Goal: Check status: Check status

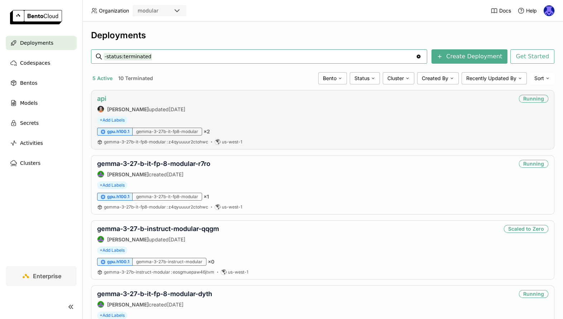
click at [100, 99] on link "api" at bounding box center [101, 99] width 9 height 8
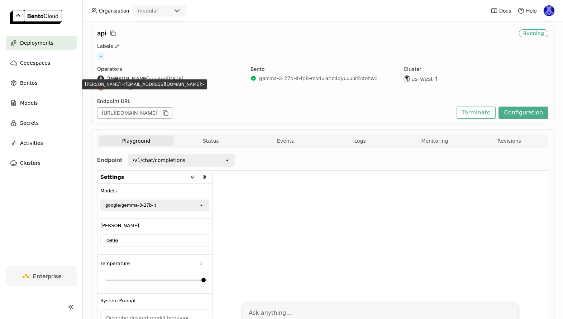
scroll to position [29, 0]
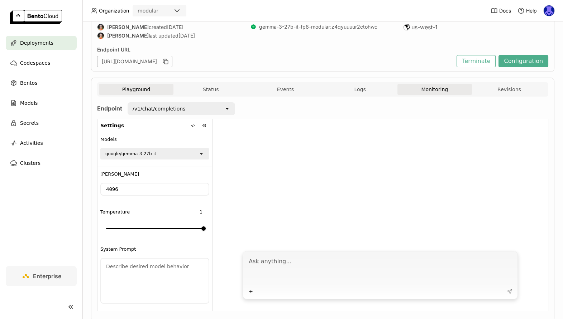
click at [430, 91] on button "Monitoring" at bounding box center [434, 89] width 74 height 11
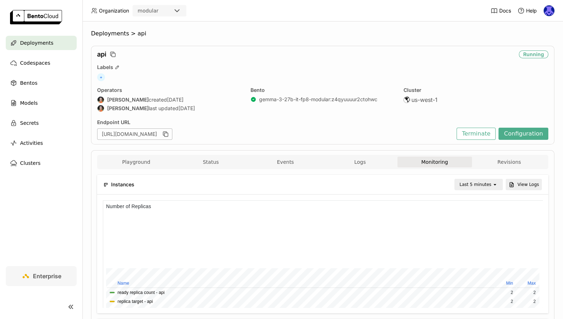
click at [37, 45] on span "Deployments" at bounding box center [36, 43] width 33 height 9
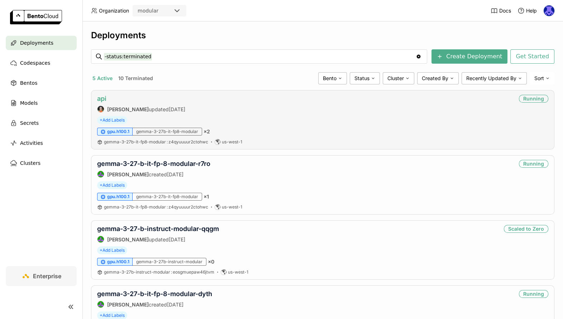
click at [100, 99] on link "api" at bounding box center [101, 99] width 9 height 8
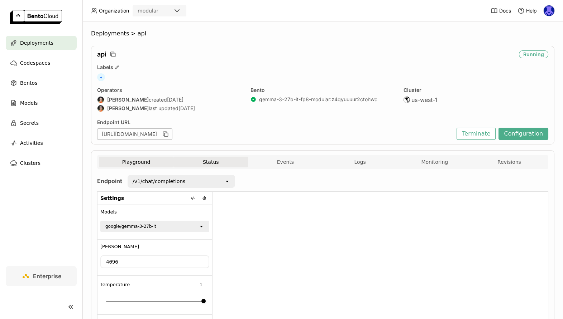
click at [218, 160] on button "Status" at bounding box center [210, 162] width 74 height 11
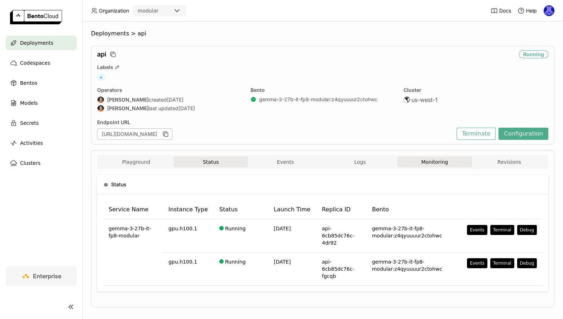
click at [436, 164] on button "Monitoring" at bounding box center [434, 162] width 74 height 11
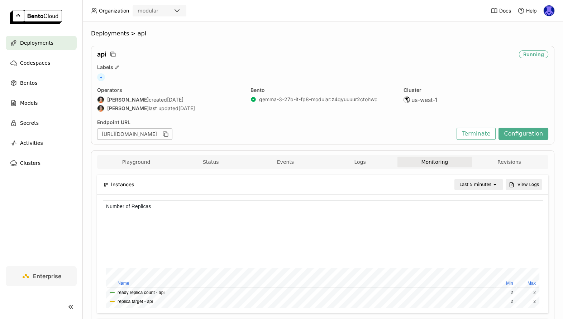
click at [473, 184] on div "Last 5 minutes" at bounding box center [475, 184] width 32 height 7
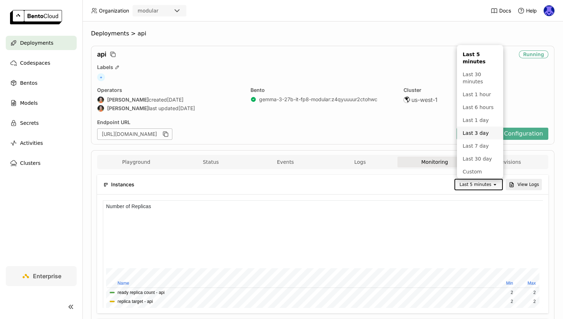
click at [476, 135] on div "Last 3 day" at bounding box center [479, 133] width 35 height 7
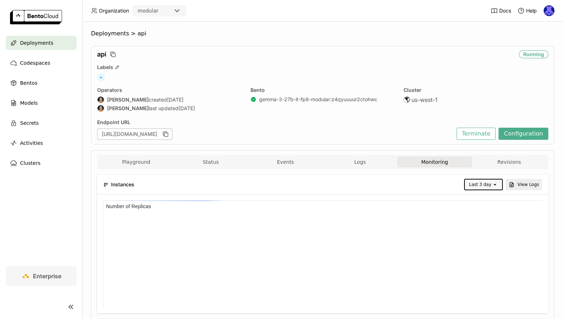
scroll to position [107, 219]
